Goal: Transaction & Acquisition: Register for event/course

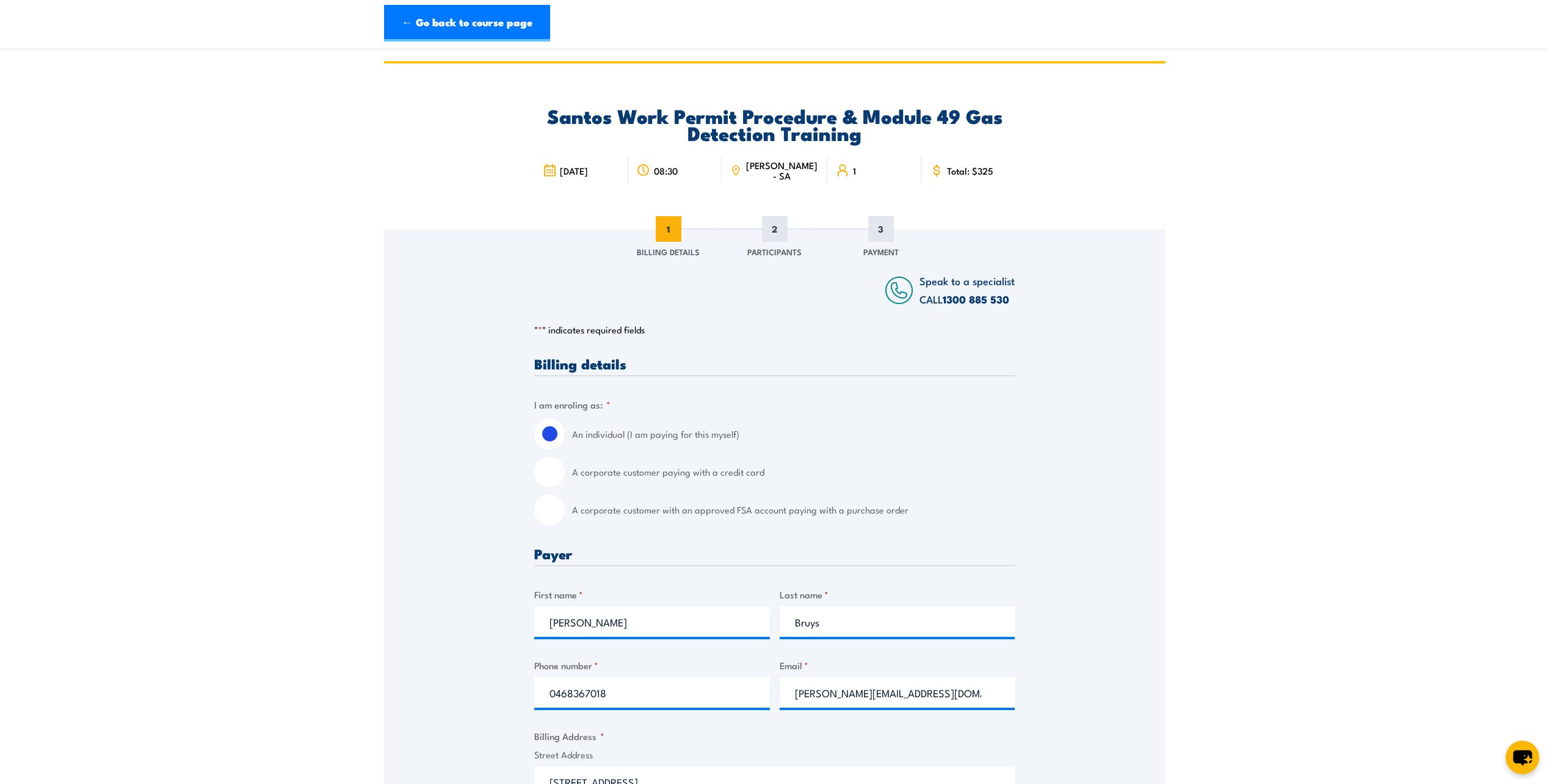
select select "[GEOGRAPHIC_DATA]"
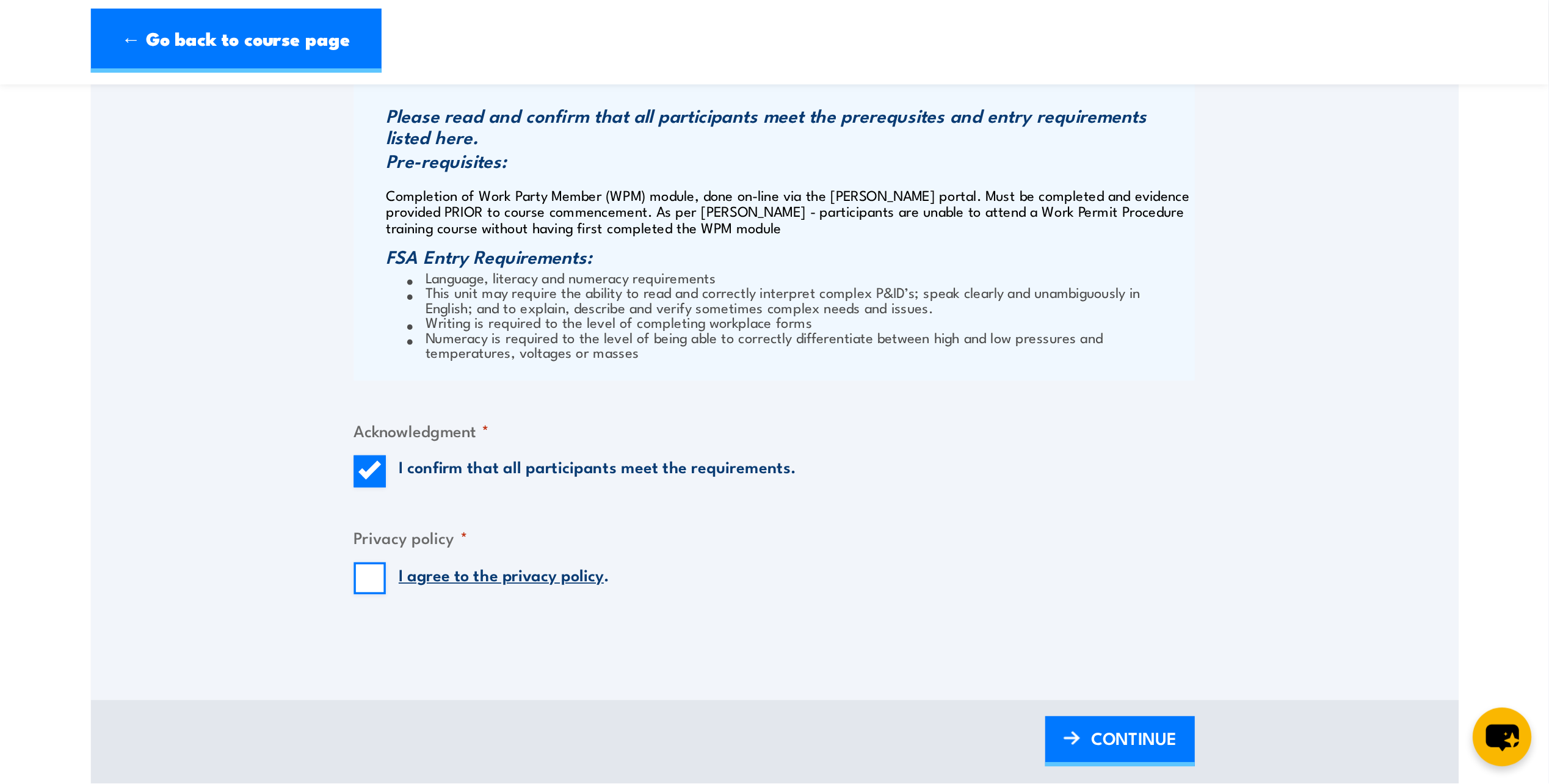
scroll to position [976, 0]
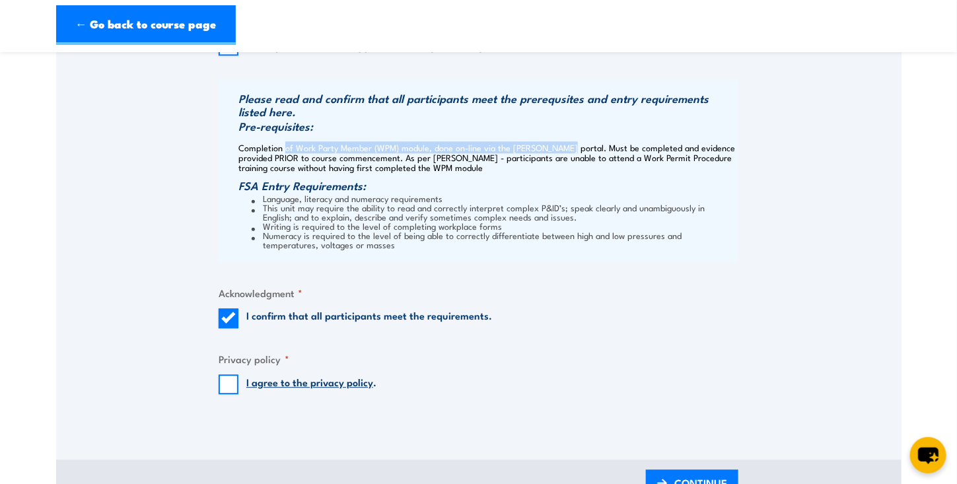
drag, startPoint x: 283, startPoint y: 146, endPoint x: 560, endPoint y: 148, distance: 276.7
click at [560, 148] on p "Completion of Work Party Member (WPM) module, done on-line via the [PERSON_NAME…" at bounding box center [486, 158] width 497 height 30
click at [495, 188] on h3 "FSA Entry Requirements:" at bounding box center [486, 185] width 497 height 13
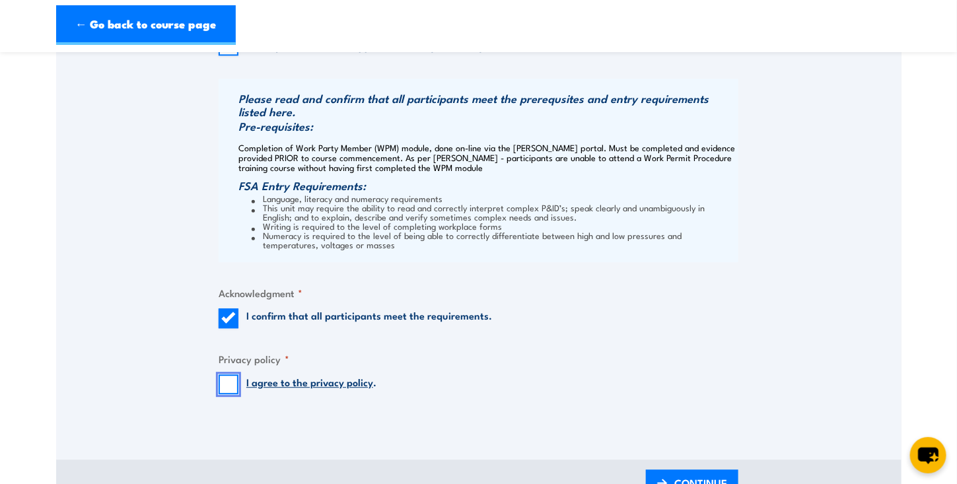
drag, startPoint x: 233, startPoint y: 380, endPoint x: 246, endPoint y: 377, distance: 13.6
click at [234, 380] on input "I agree to the privacy policy ." at bounding box center [229, 384] width 20 height 20
checkbox input "true"
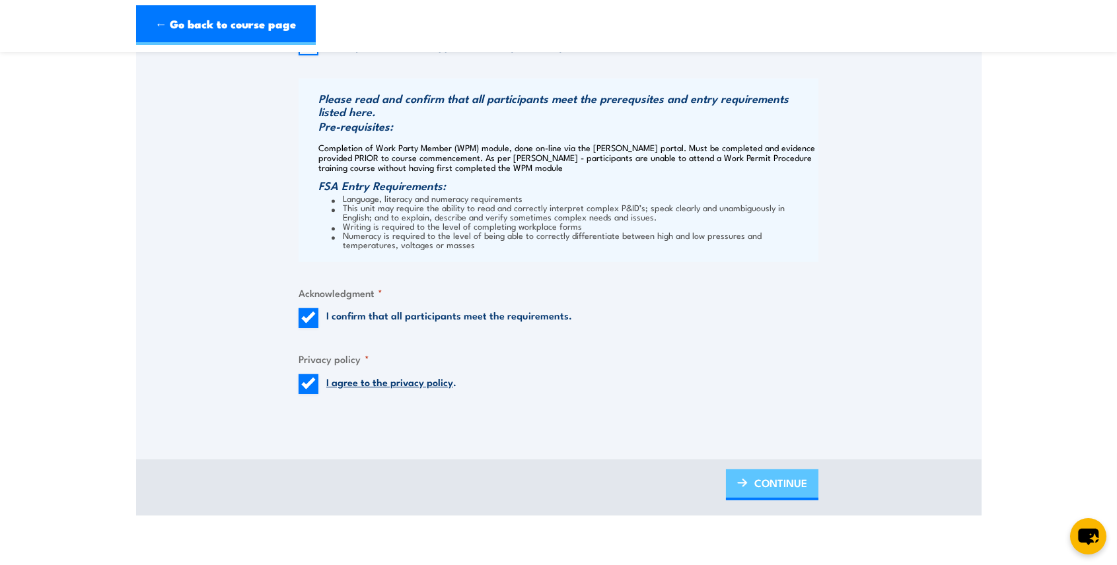
click at [742, 485] on img at bounding box center [742, 483] width 11 height 9
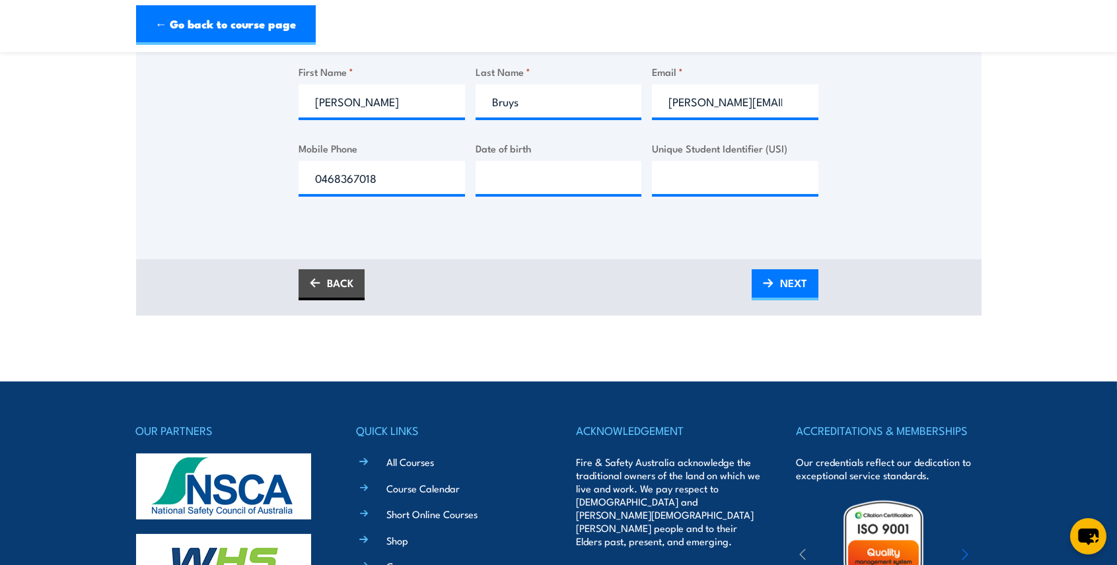
scroll to position [220, 0]
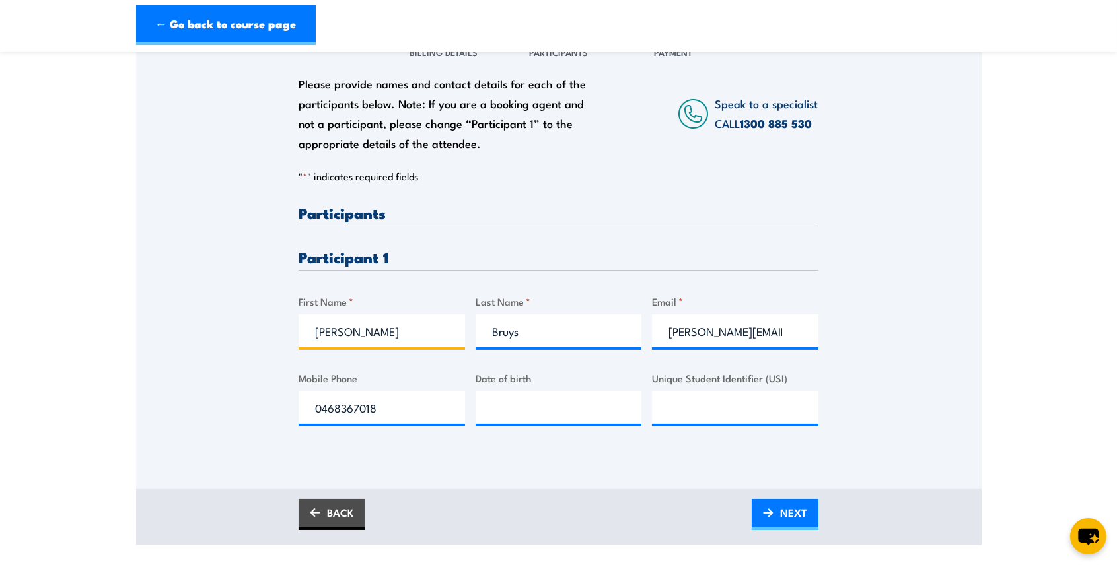
drag, startPoint x: 416, startPoint y: 334, endPoint x: 176, endPoint y: 325, distance: 239.9
click at [178, 331] on div "Please provide names and contact details for each of the participants below. No…" at bounding box center [558, 240] width 845 height 425
click at [700, 409] on input "Unique Student Identifier (USI)" at bounding box center [735, 407] width 166 height 33
click at [689, 409] on input "Unique Student Identifier (USI)" at bounding box center [735, 407] width 166 height 33
type input "Y3X8K7WX25"
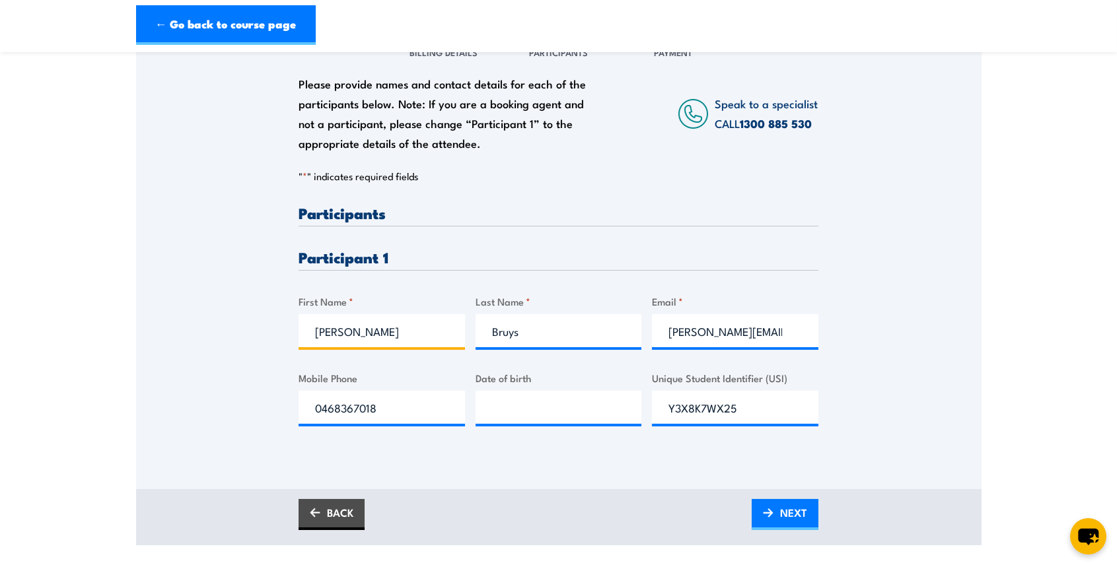
drag, startPoint x: 377, startPoint y: 344, endPoint x: -46, endPoint y: 346, distance: 423.2
click at [0, 345] on html "← Go back to course page [PERSON_NAME] Work Permit Procedure & Module 49 Gas De…" at bounding box center [558, 62] width 1117 height 565
click at [352, 332] on input "[PERSON_NAME]" at bounding box center [381, 330] width 166 height 33
type input "[PERSON_NAME]"
type input "Homes"
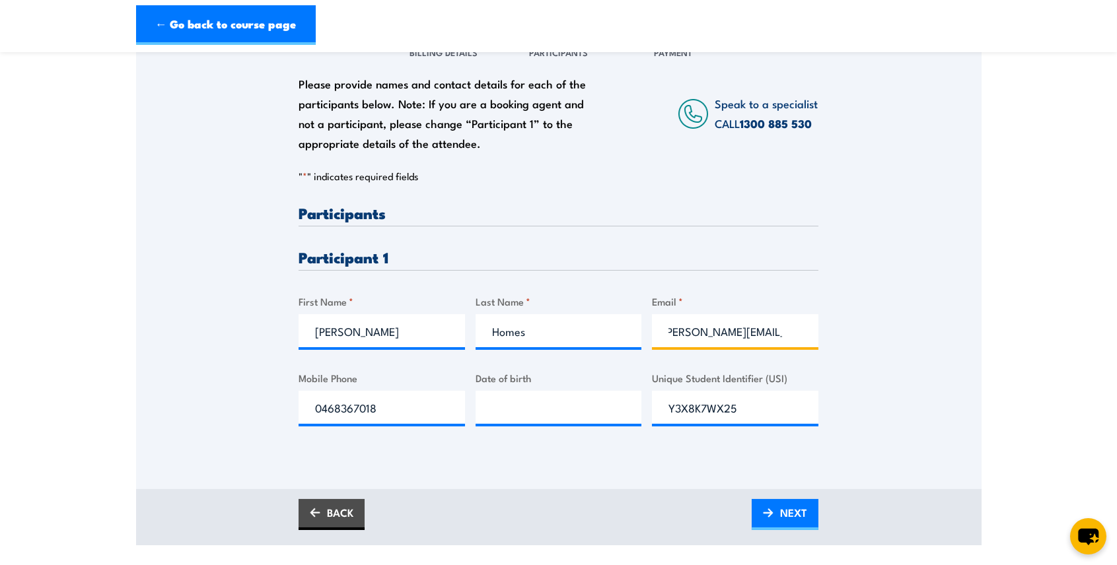
scroll to position [0, 15]
type input "[PERSON_NAME][EMAIL_ADDRESS][DOMAIN_NAME]"
click at [735, 326] on input "[PERSON_NAME][EMAIL_ADDRESS][DOMAIN_NAME]" at bounding box center [735, 330] width 166 height 33
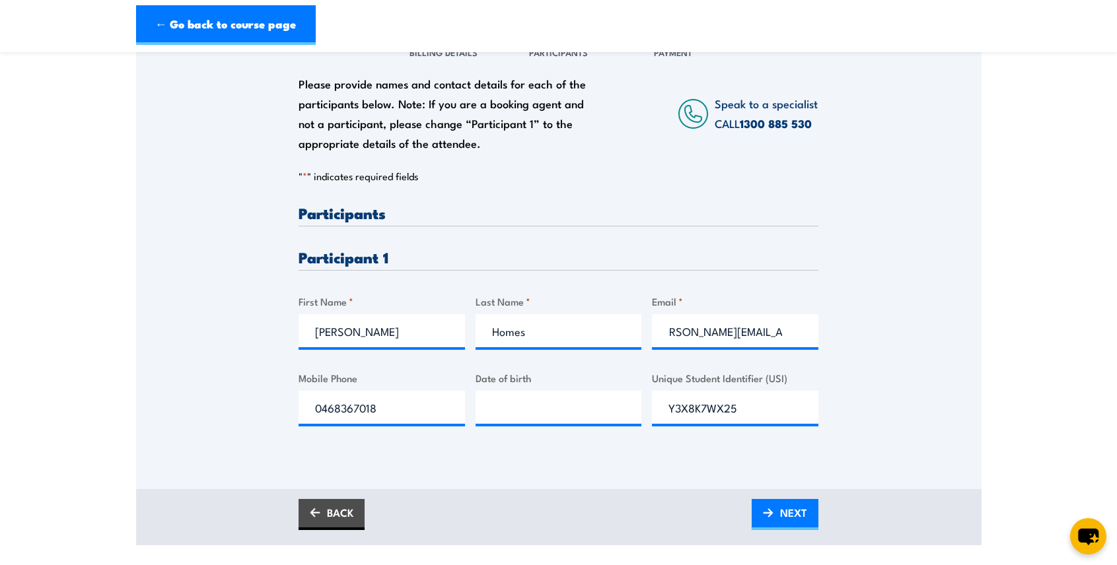
click at [464, 458] on div "Please provide names and contact details for each of the participants below. No…" at bounding box center [558, 259] width 845 height 462
drag, startPoint x: 391, startPoint y: 416, endPoint x: 219, endPoint y: 405, distance: 172.0
click at [221, 406] on div "Please provide names and contact details for each of the participants below. No…" at bounding box center [558, 240] width 845 height 425
click at [399, 408] on input "0468367018" at bounding box center [381, 407] width 166 height 33
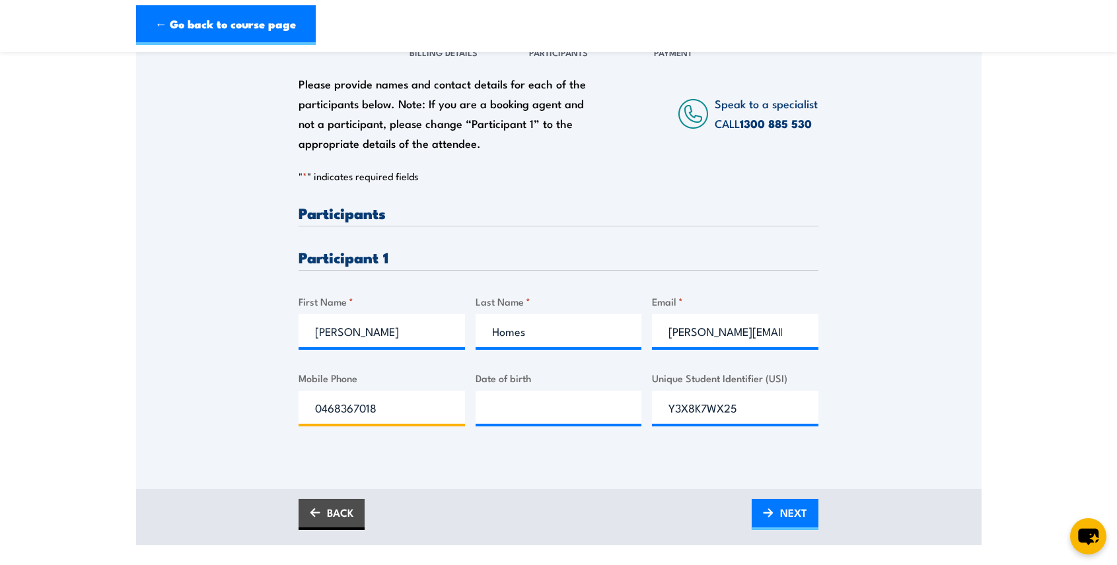
drag, startPoint x: 259, startPoint y: 403, endPoint x: 195, endPoint y: 391, distance: 65.3
click at [183, 394] on div "Please provide names and contact details for each of the participants below. No…" at bounding box center [558, 240] width 845 height 425
paste input "439871832"
click at [314, 404] on input "439871832" at bounding box center [381, 407] width 166 height 33
type input "0439871832"
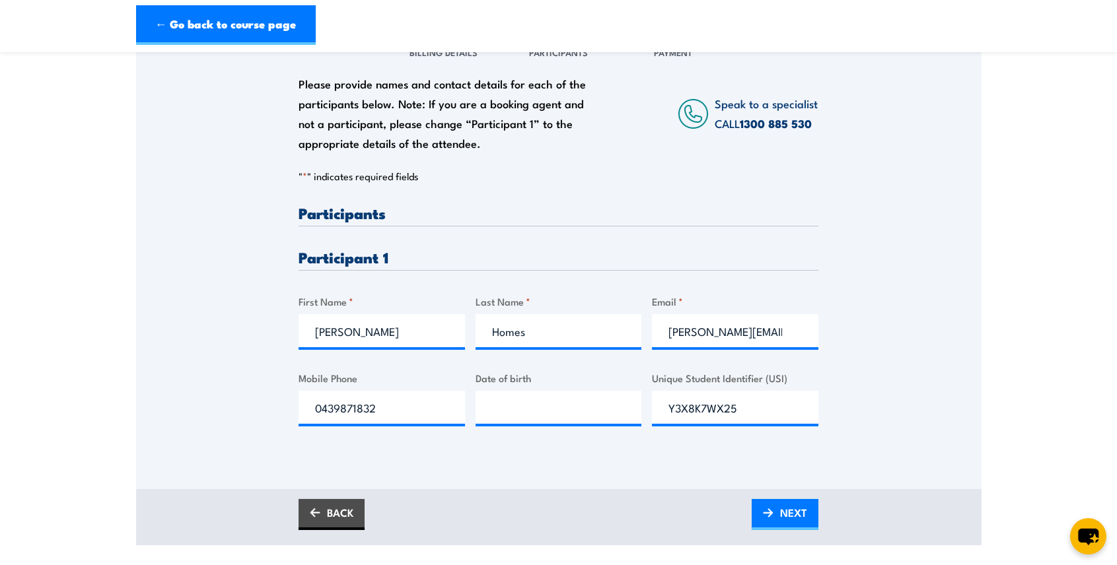
click at [247, 421] on div "Please provide names and contact details for each of the participants below. No…" at bounding box center [558, 240] width 845 height 425
click at [793, 512] on span "NEXT" at bounding box center [793, 512] width 27 height 35
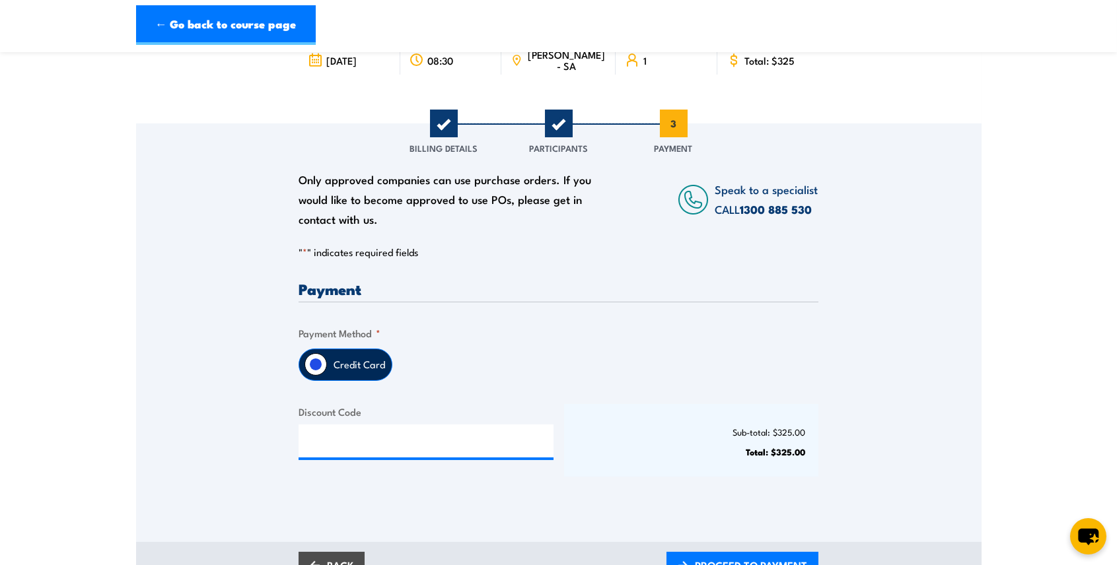
scroll to position [264, 0]
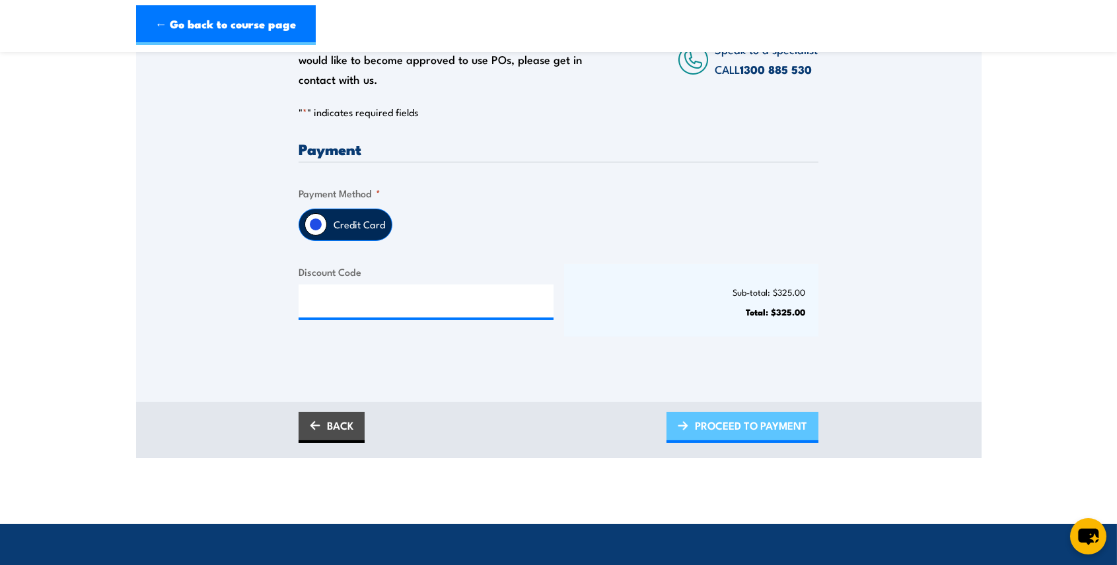
click at [722, 425] on span "PROCEED TO PAYMENT" at bounding box center [751, 425] width 112 height 35
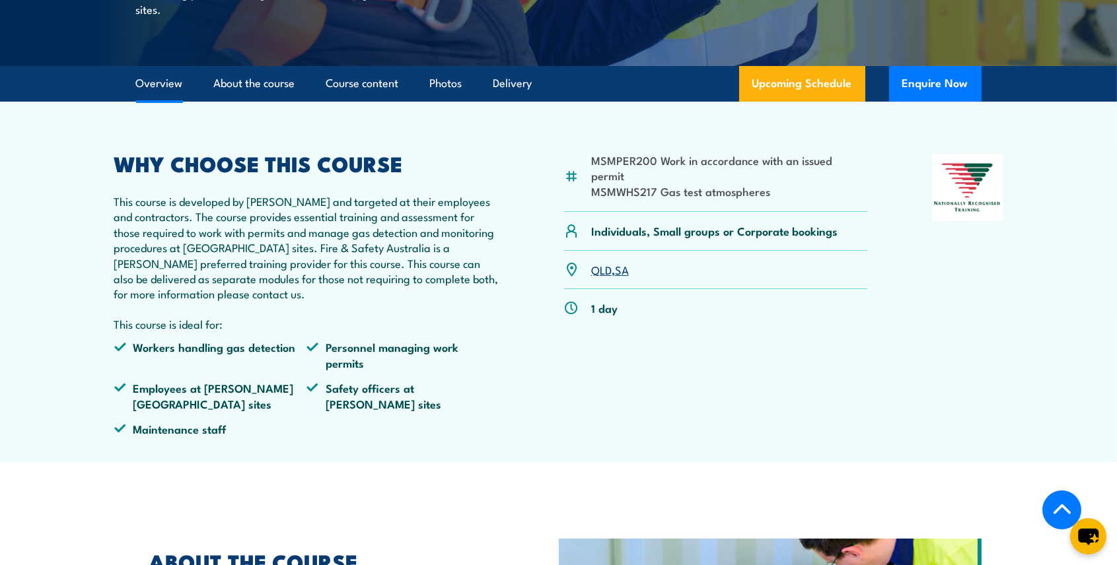
scroll to position [353, 0]
